Goal: Check status: Check status

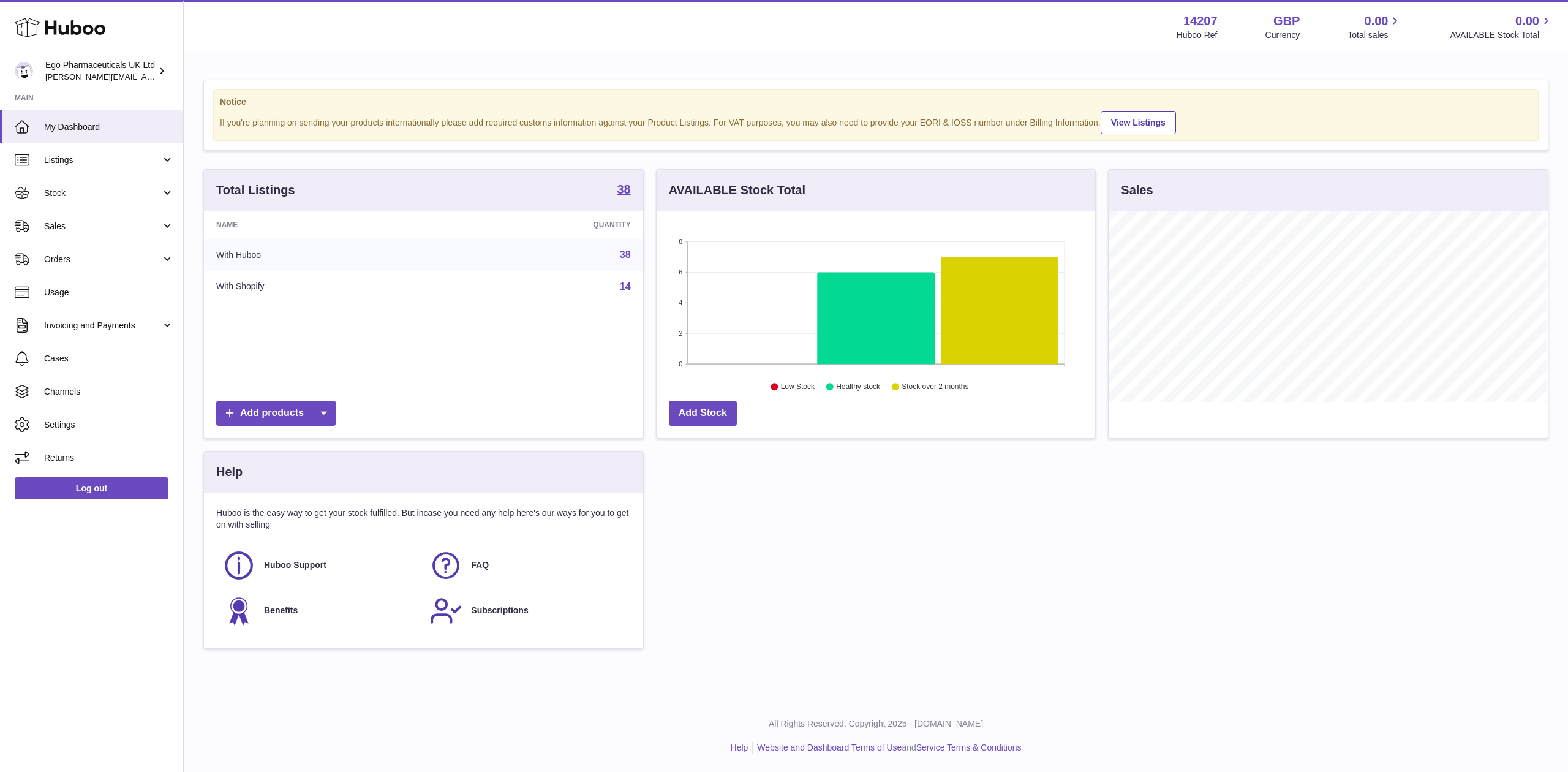
scroll to position [191, 438]
click at [45, 261] on span "Orders" at bounding box center [103, 259] width 117 height 11
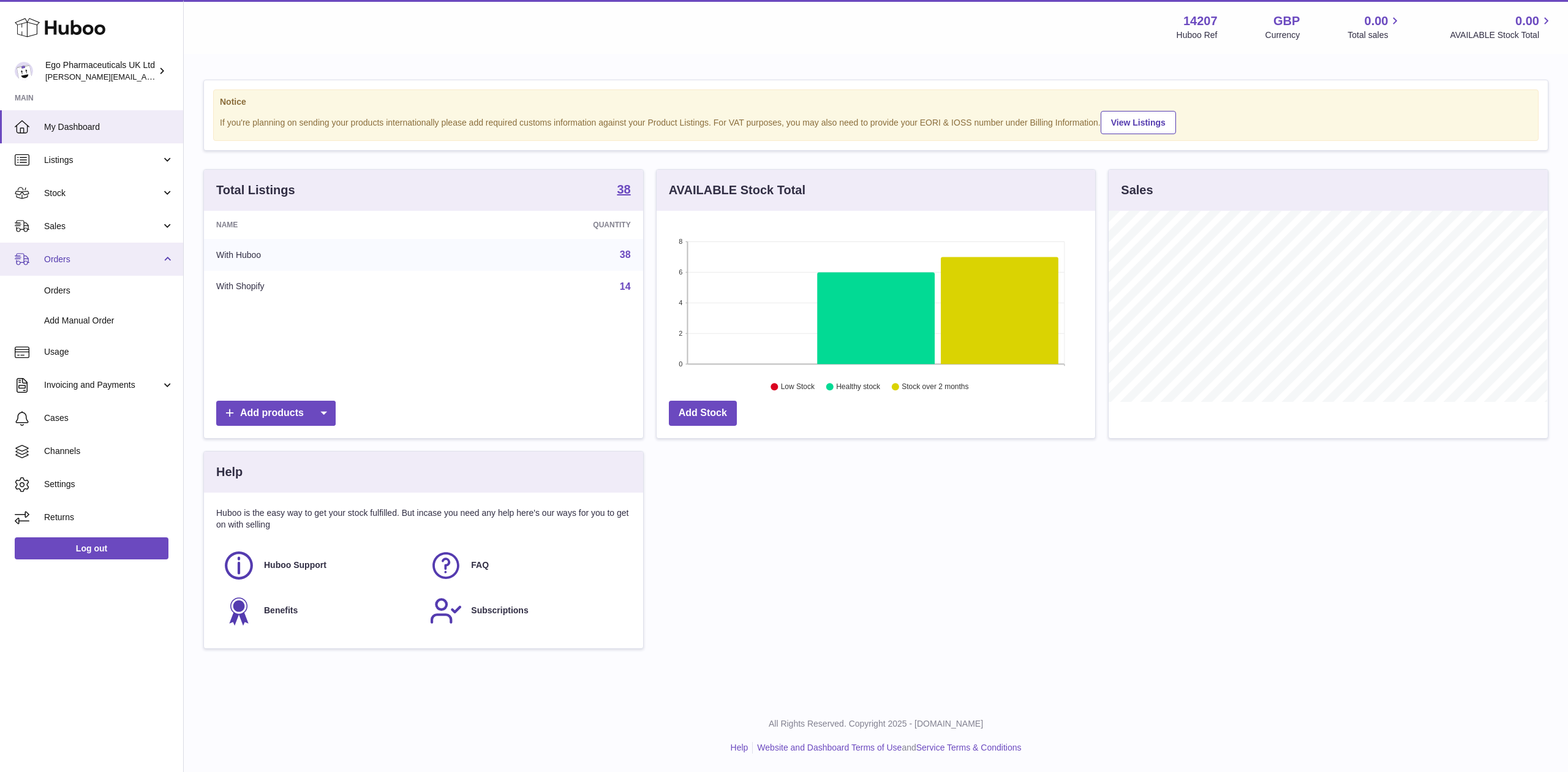
click at [45, 261] on span "Orders" at bounding box center [103, 259] width 117 height 11
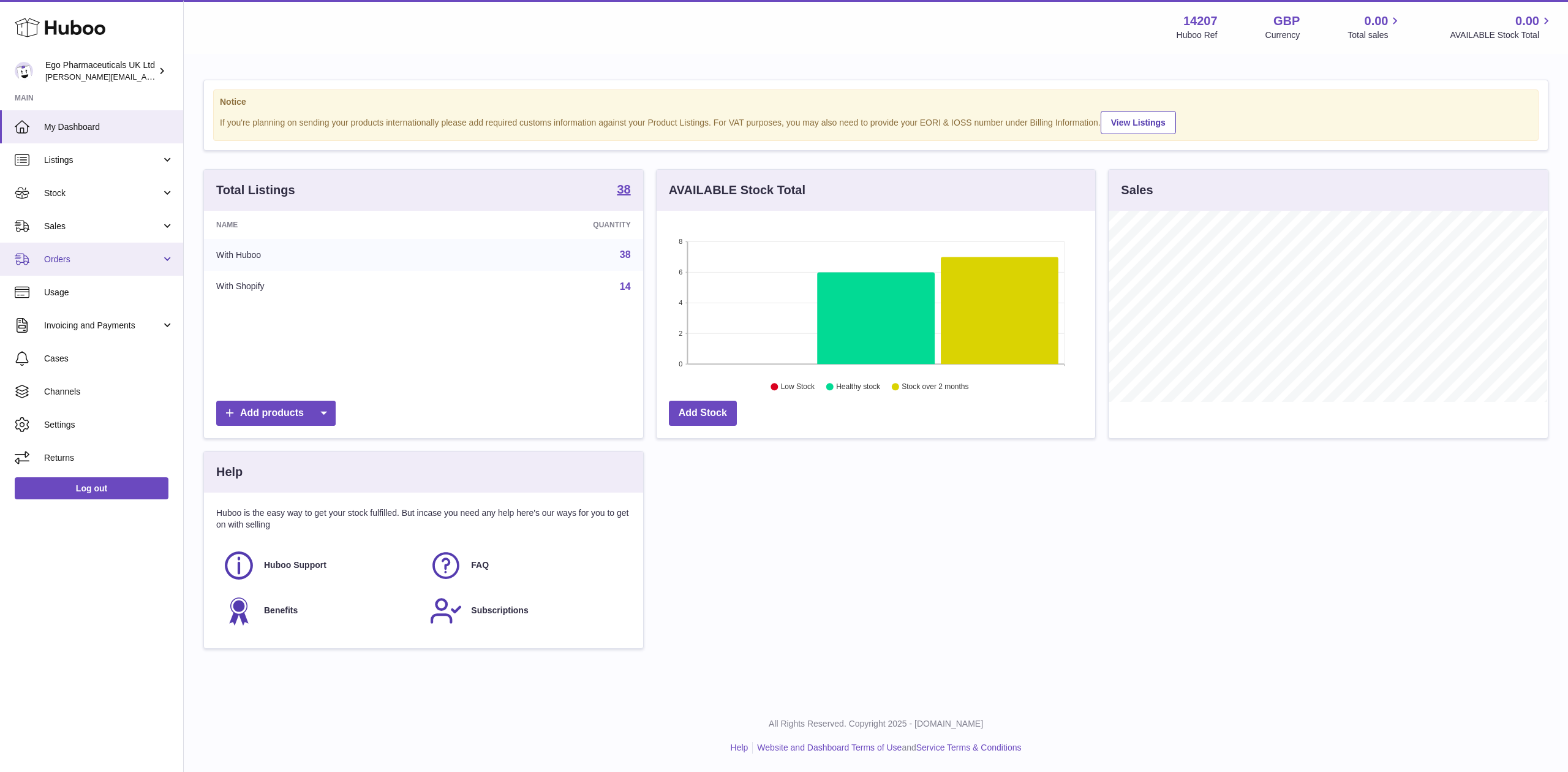
click at [54, 258] on span "Orders" at bounding box center [103, 259] width 117 height 11
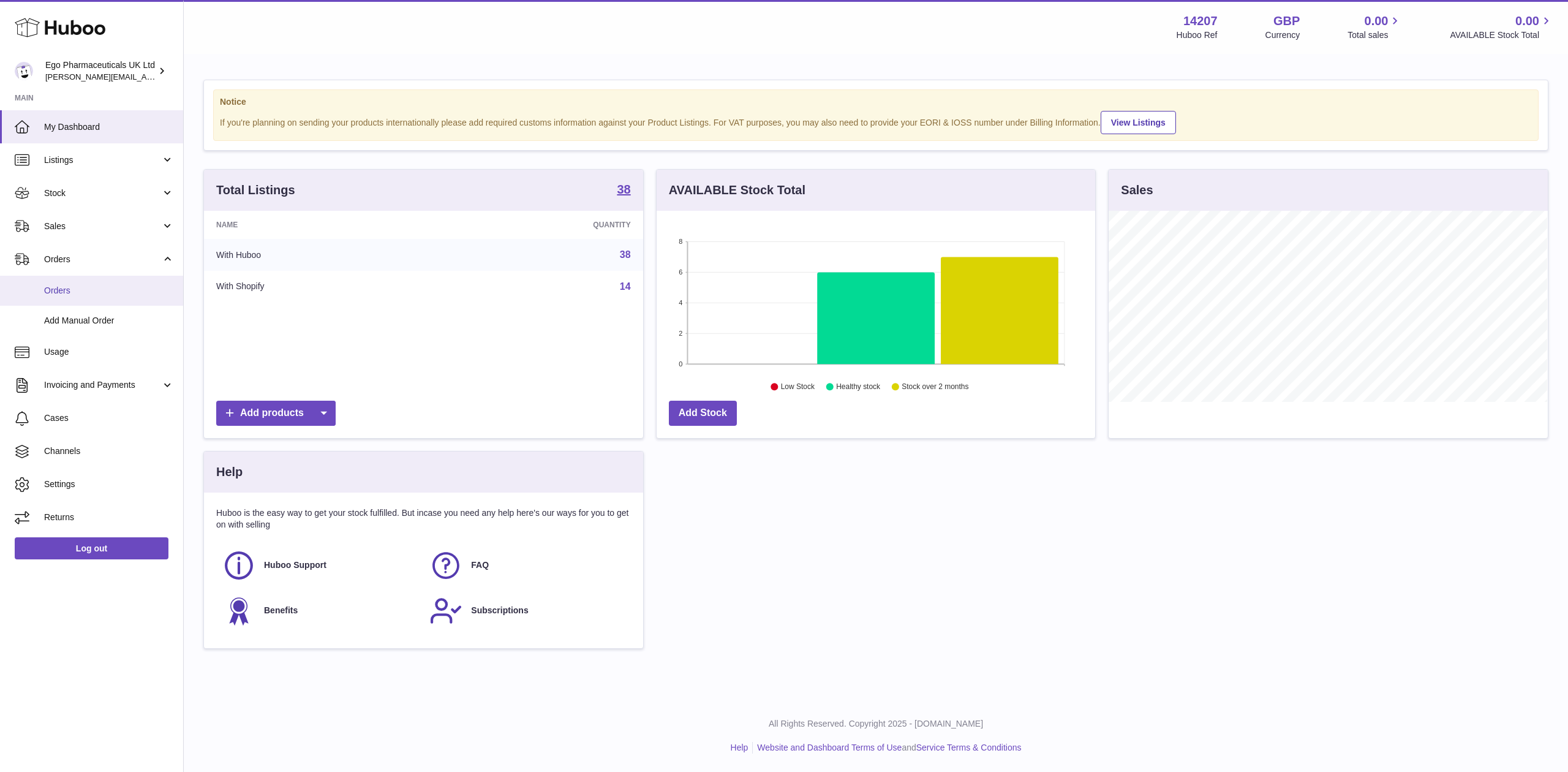
click at [57, 287] on span "Orders" at bounding box center [109, 290] width 130 height 11
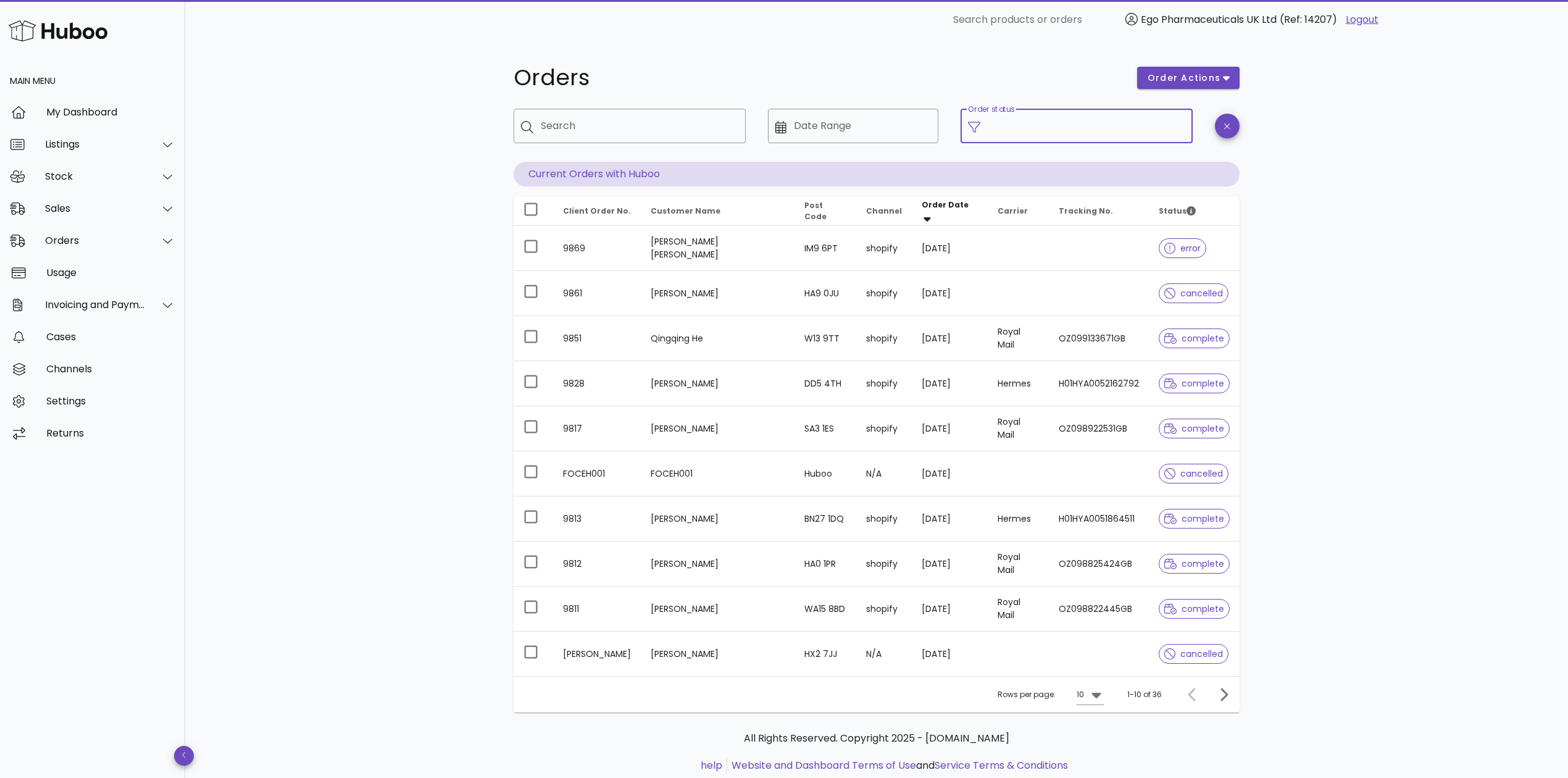
click at [993, 127] on input "Order status" at bounding box center [1086, 125] width 198 height 19
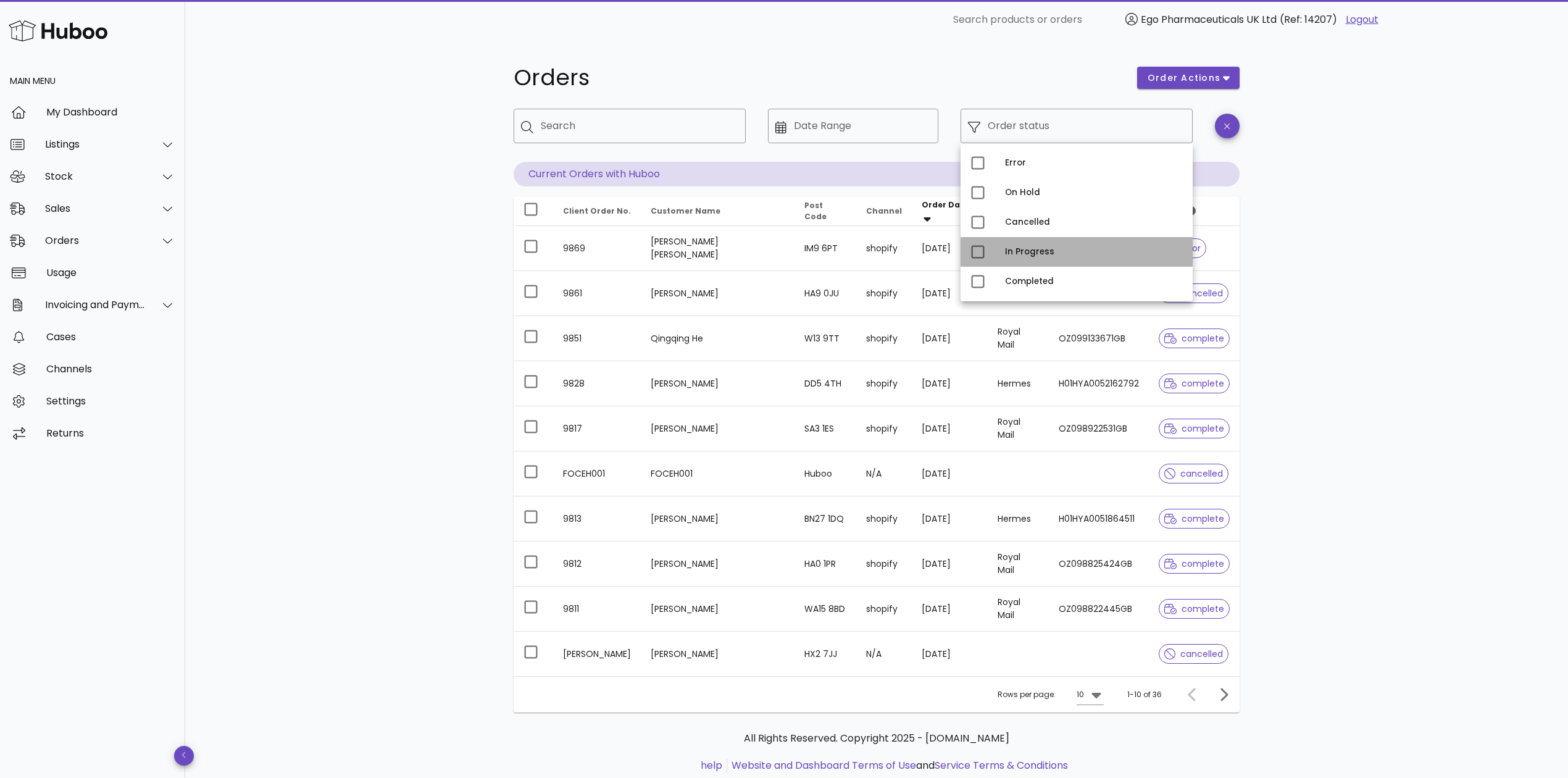
click at [1032, 248] on div "In Progress" at bounding box center [1094, 252] width 178 height 10
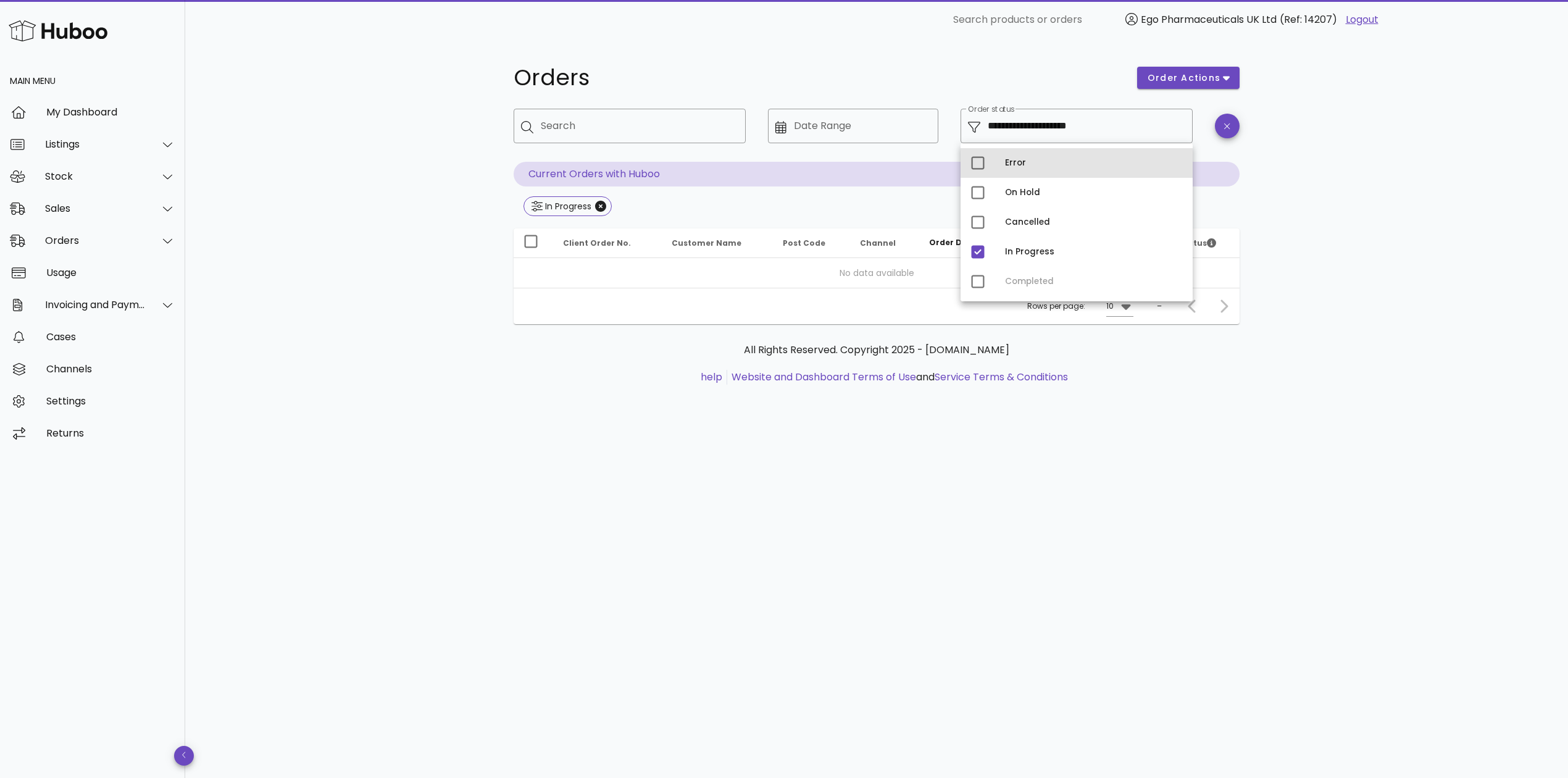
click at [1019, 161] on div "Error" at bounding box center [1094, 163] width 178 height 10
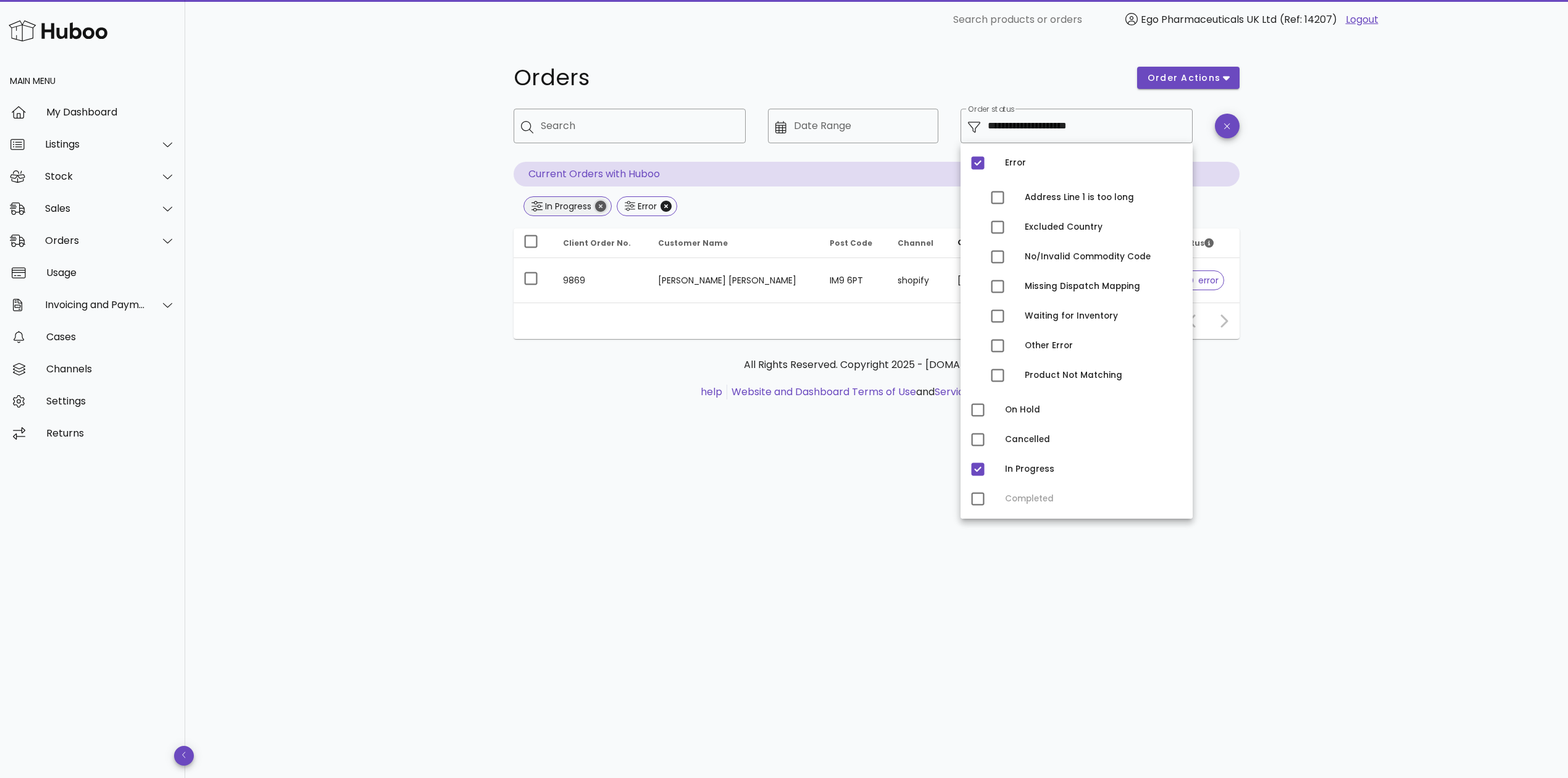
click at [598, 200] on icon "Close" at bounding box center [600, 205] width 11 height 11
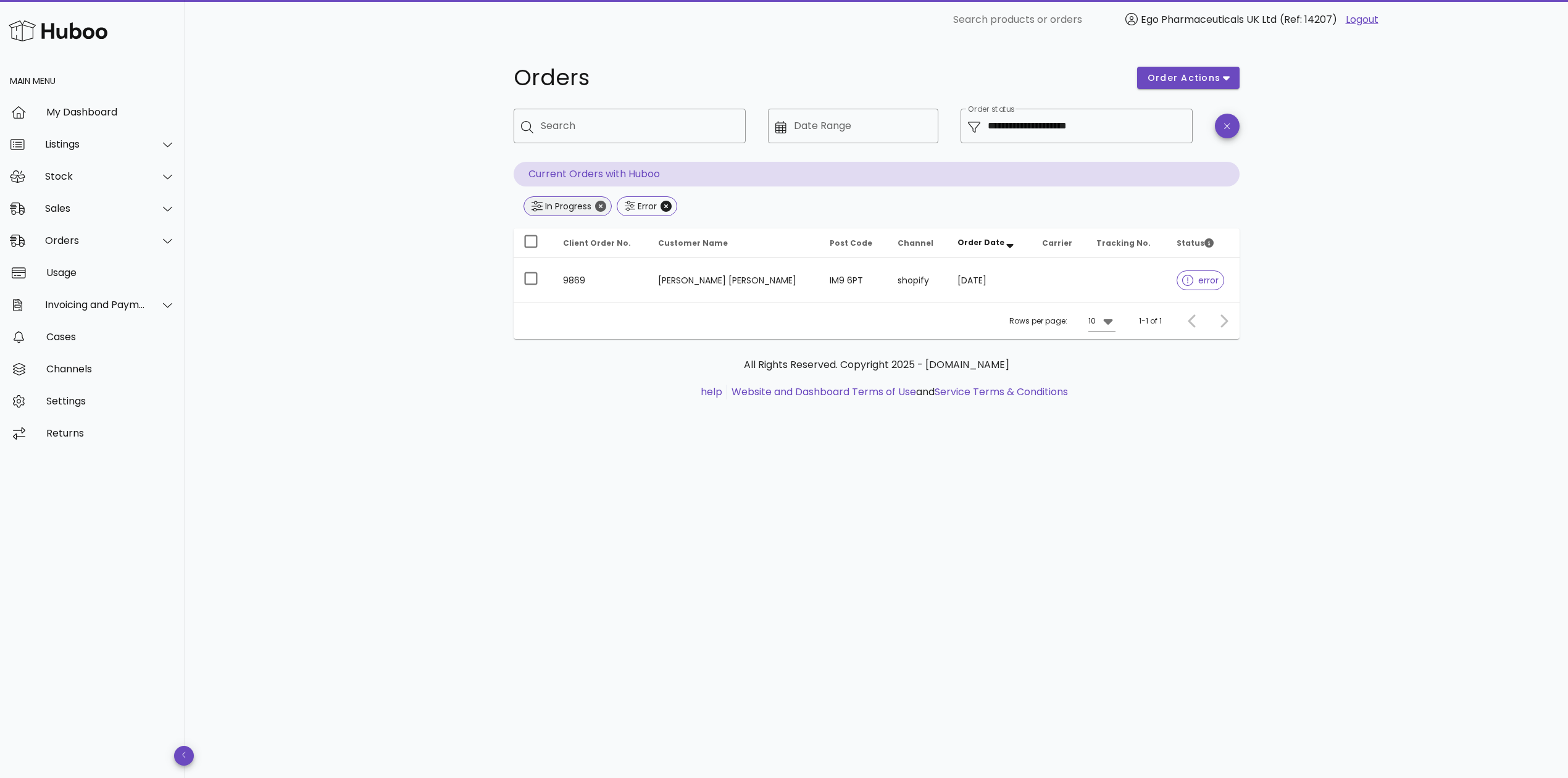
type input "**********"
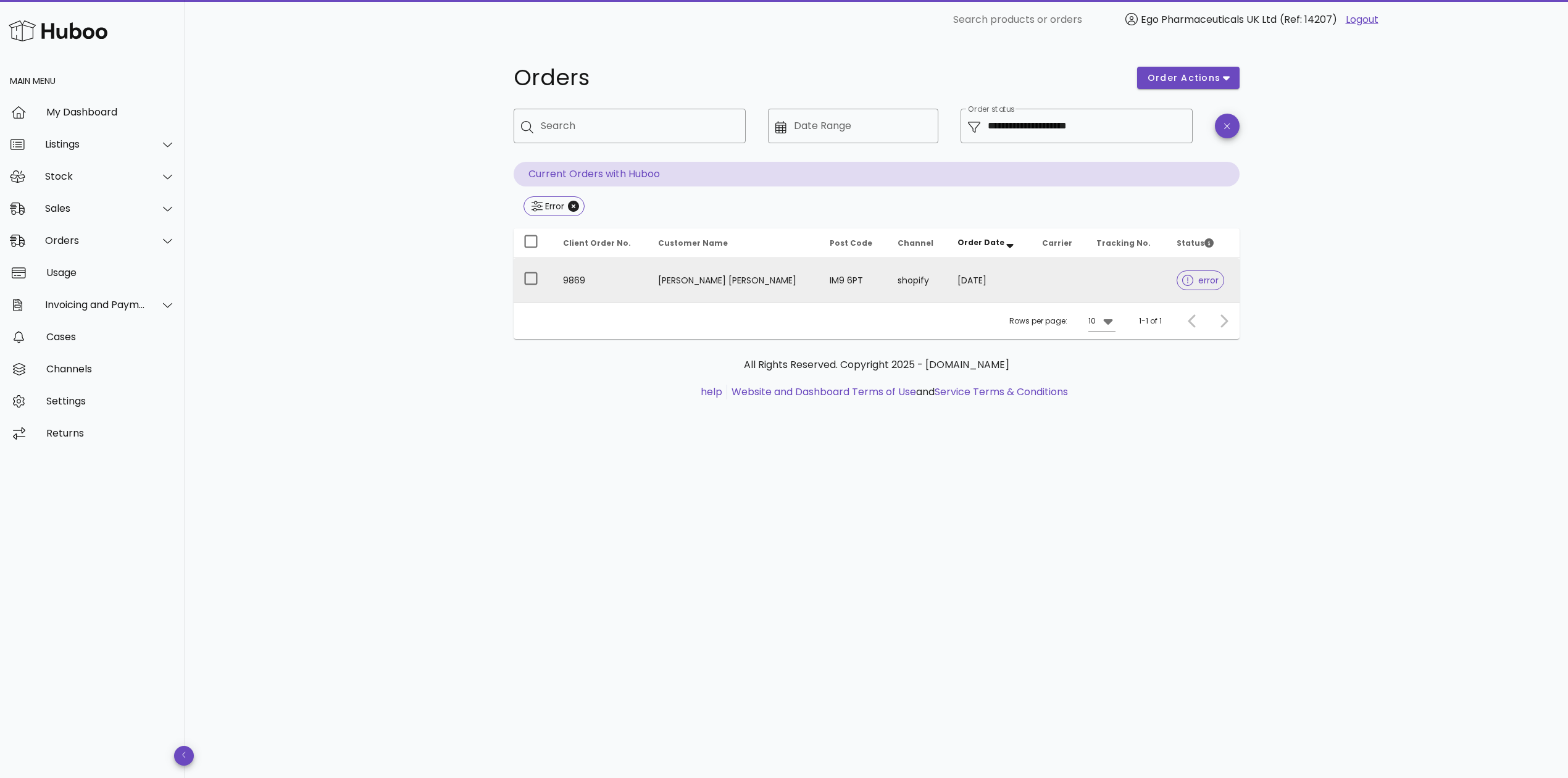
click at [1182, 283] on div at bounding box center [1190, 280] width 16 height 12
